Goal: Navigation & Orientation: Find specific page/section

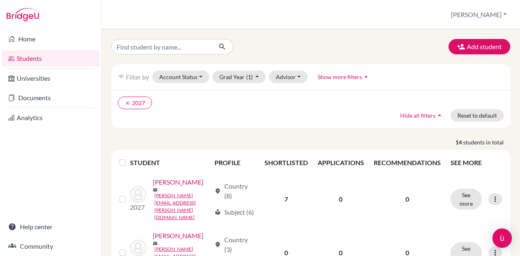
click at [15, 19] on img at bounding box center [22, 14] width 32 height 13
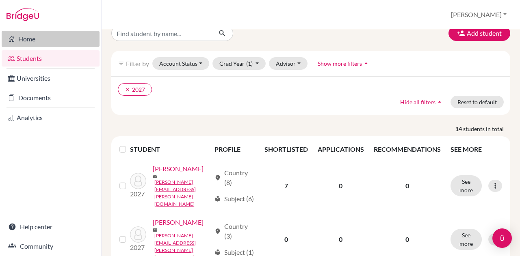
click at [25, 41] on link "Home" at bounding box center [51, 39] width 98 height 16
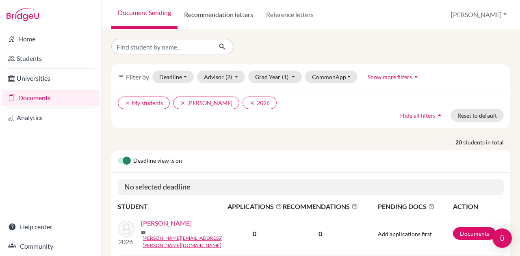
click at [229, 12] on link "Recommendation letters" at bounding box center [218, 14] width 82 height 29
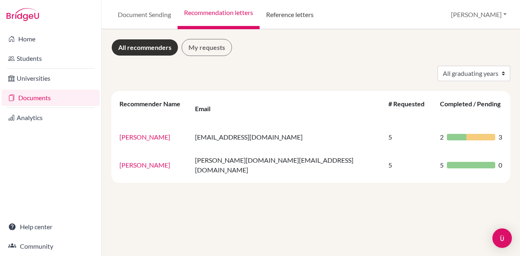
click at [290, 11] on link "Reference letters" at bounding box center [289, 14] width 60 height 29
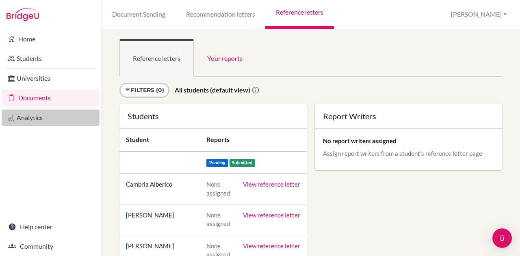
click at [35, 113] on link "Analytics" at bounding box center [51, 118] width 98 height 16
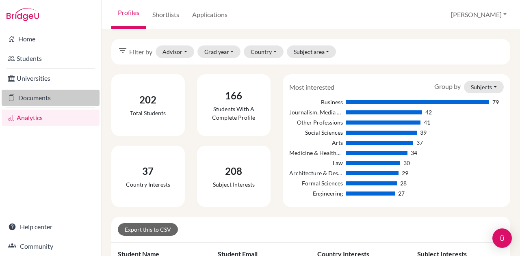
click at [32, 96] on link "Documents" at bounding box center [51, 98] width 98 height 16
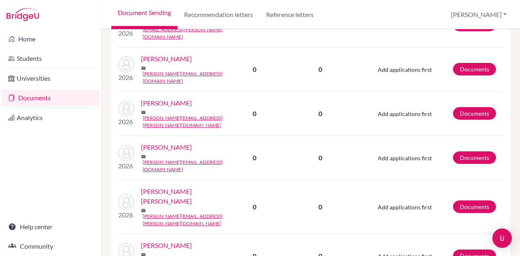
scroll to position [337, 0]
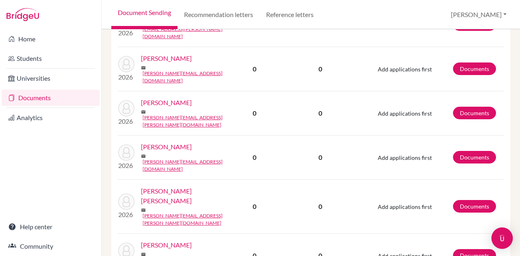
click at [501, 238] on img "Open Intercom Messenger" at bounding box center [501, 238] width 11 height 11
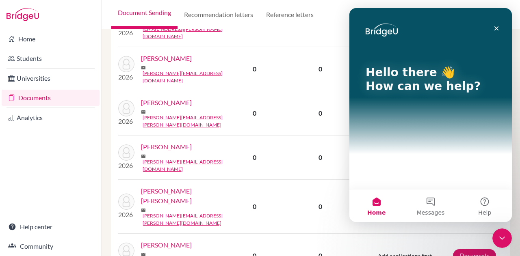
scroll to position [0, 0]
click at [497, 27] on icon "Close" at bounding box center [496, 28] width 4 height 4
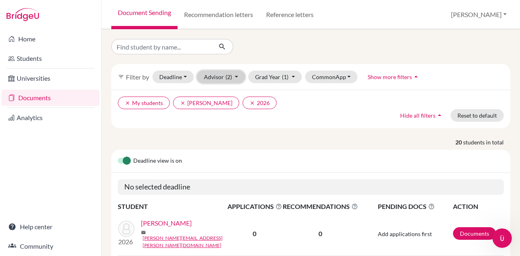
click at [231, 73] on span "(2)" at bounding box center [228, 76] width 6 height 7
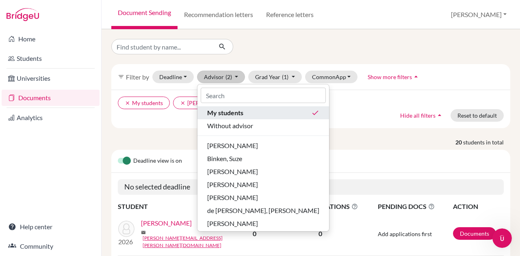
click at [228, 109] on span "My students" at bounding box center [225, 113] width 36 height 10
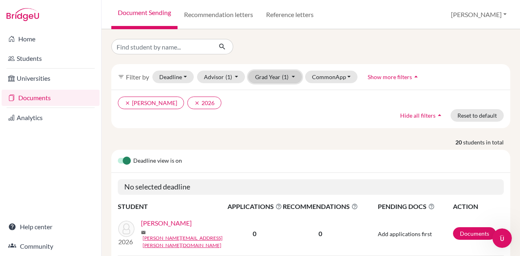
click at [274, 71] on button "Grad Year (1)" at bounding box center [275, 77] width 54 height 13
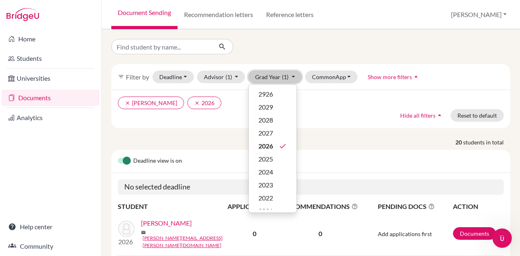
click at [274, 71] on button "Grad Year (1)" at bounding box center [275, 77] width 54 height 13
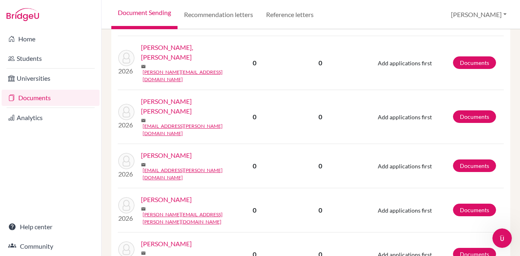
scroll to position [706, 0]
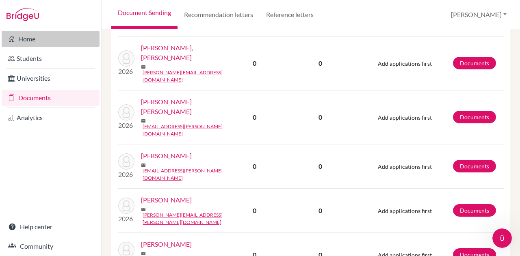
click at [26, 36] on link "Home" at bounding box center [51, 39] width 98 height 16
